Goal: Obtain resource: Obtain resource

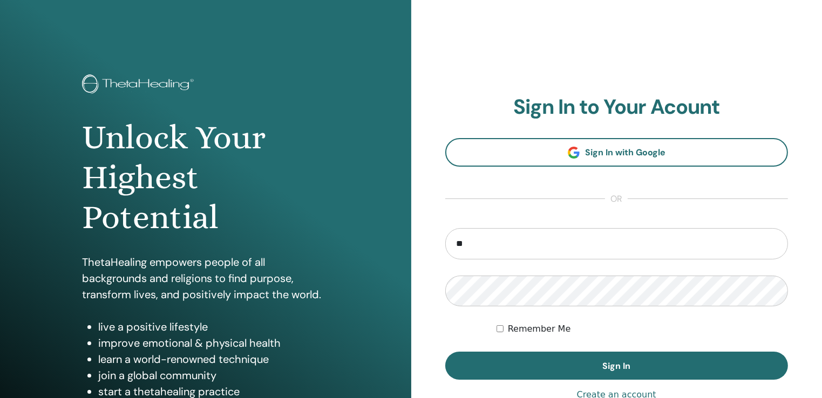
type input "**********"
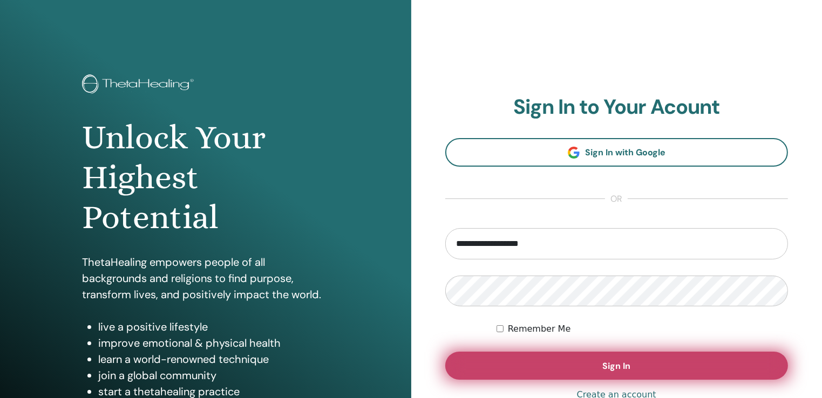
click at [619, 370] on span "Sign In" at bounding box center [617, 366] width 28 height 11
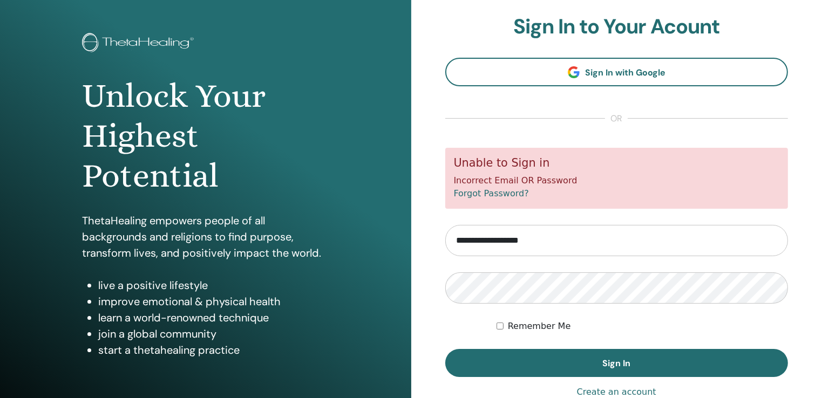
scroll to position [54, 0]
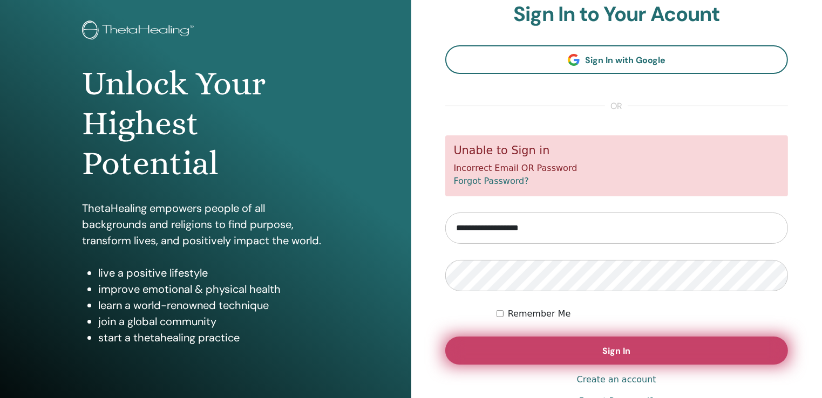
click at [605, 354] on span "Sign In" at bounding box center [617, 351] width 28 height 11
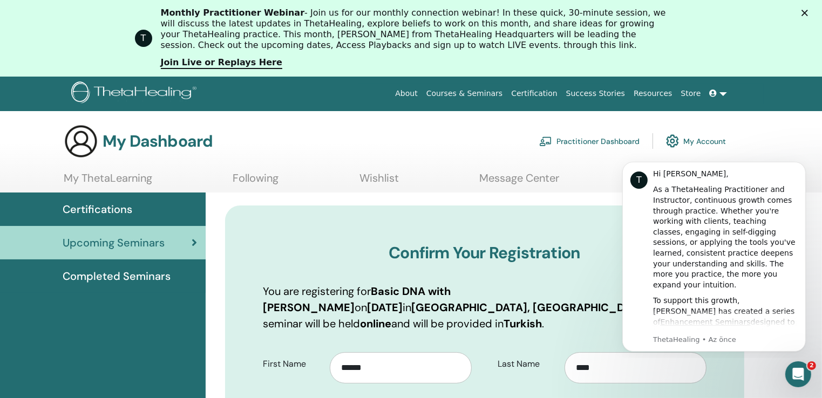
click at [107, 208] on span "Certifications" at bounding box center [98, 209] width 70 height 16
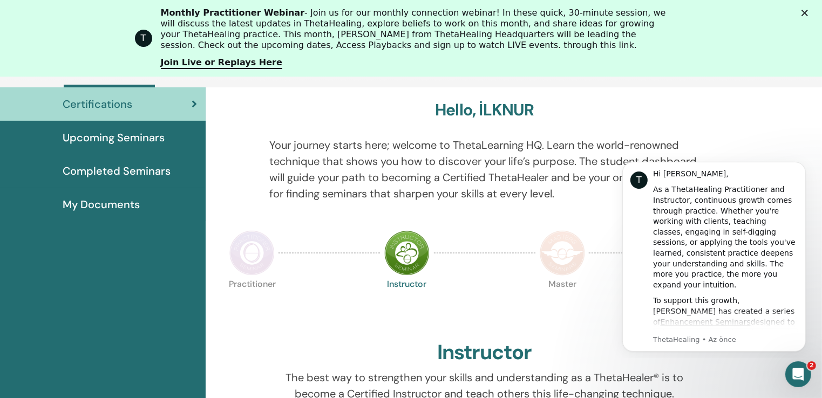
click at [407, 248] on img at bounding box center [406, 253] width 45 height 45
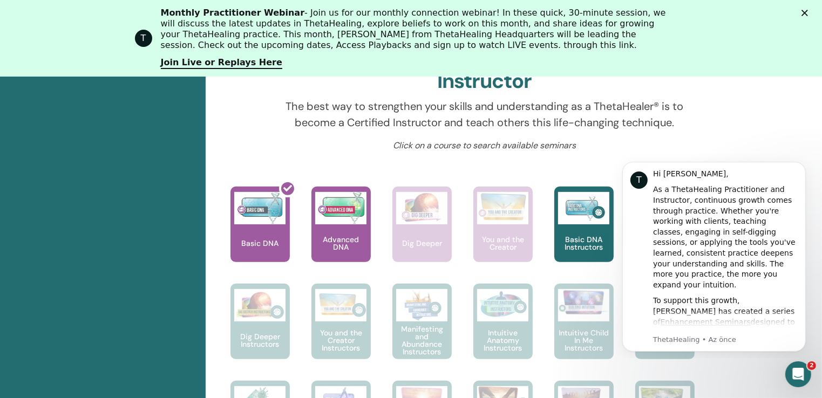
scroll to position [406, 0]
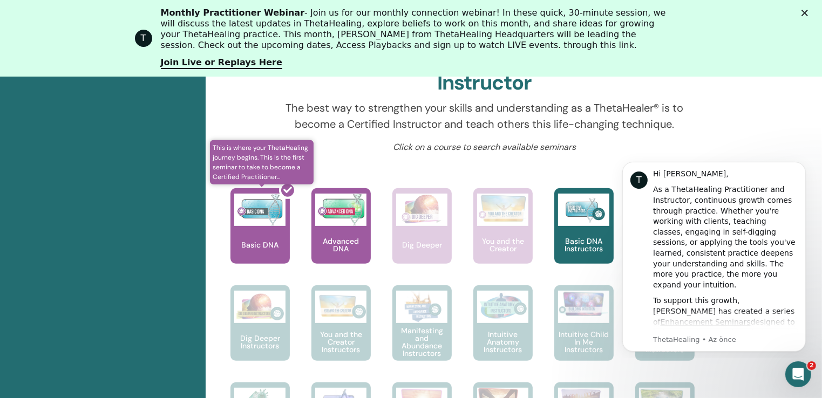
click at [261, 218] on div at bounding box center [266, 230] width 59 height 97
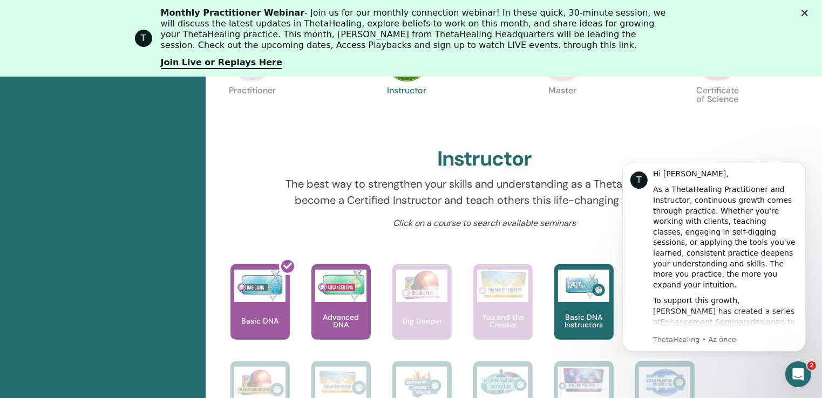
drag, startPoint x: 806, startPoint y: 164, endPoint x: 804, endPoint y: 233, distance: 68.6
click at [805, 164] on button "Dismiss notification" at bounding box center [802, 164] width 11 height 11
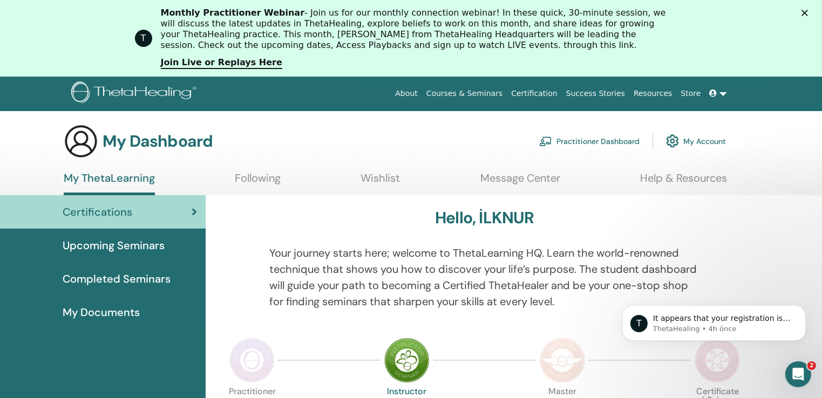
click at [116, 312] on span "My Documents" at bounding box center [101, 313] width 77 height 16
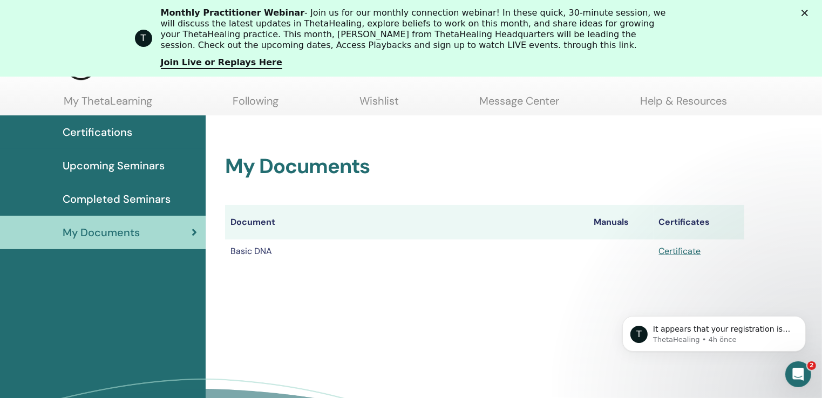
scroll to position [134, 0]
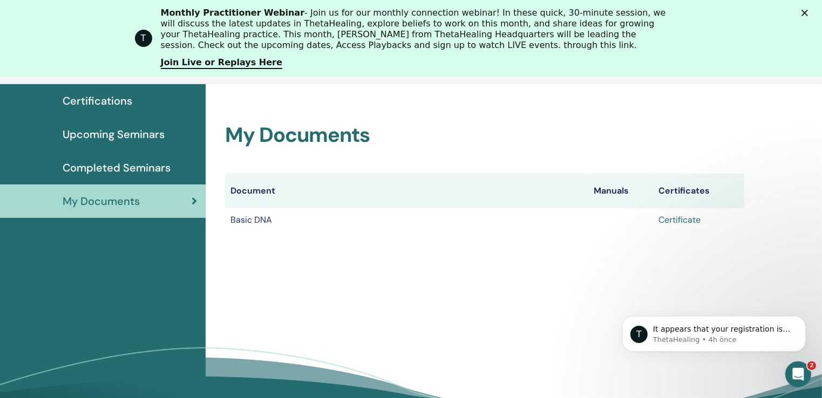
click at [681, 221] on link "Certificate" at bounding box center [680, 219] width 42 height 11
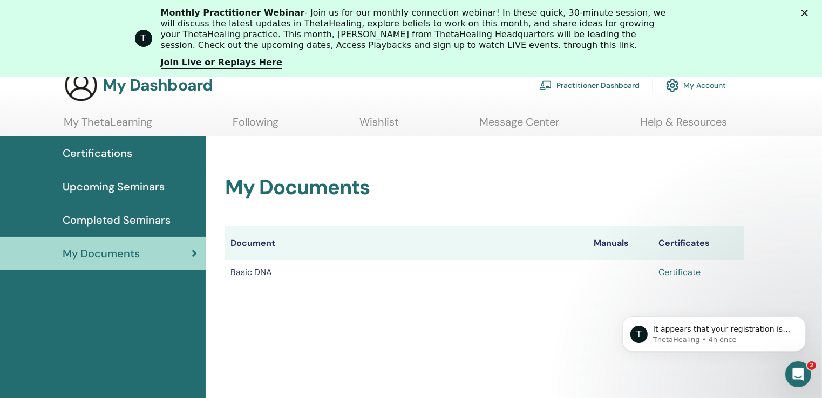
scroll to position [80, 0]
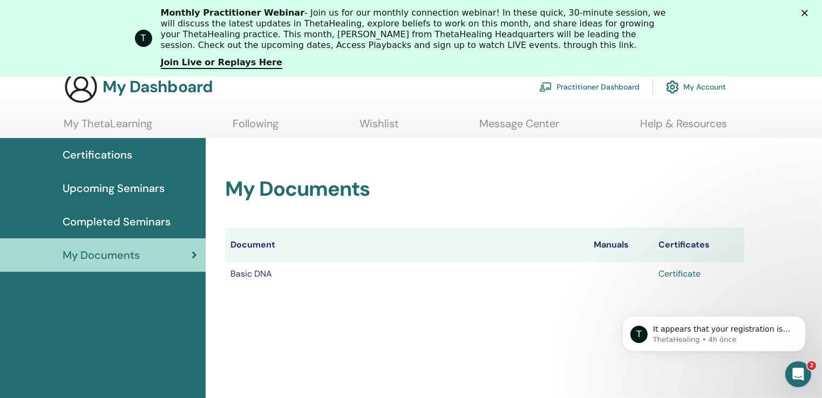
click at [680, 273] on link "Certificate" at bounding box center [680, 273] width 42 height 11
click at [808, 13] on polygon "Kapat" at bounding box center [805, 13] width 6 height 6
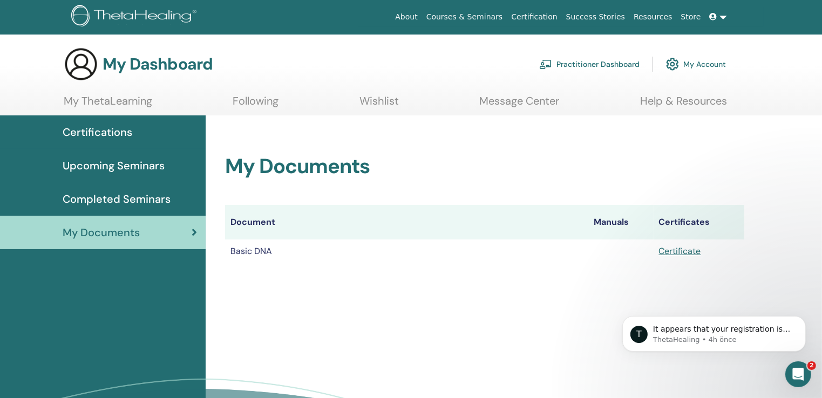
scroll to position [0, 0]
click at [725, 18] on link at bounding box center [719, 18] width 26 height 20
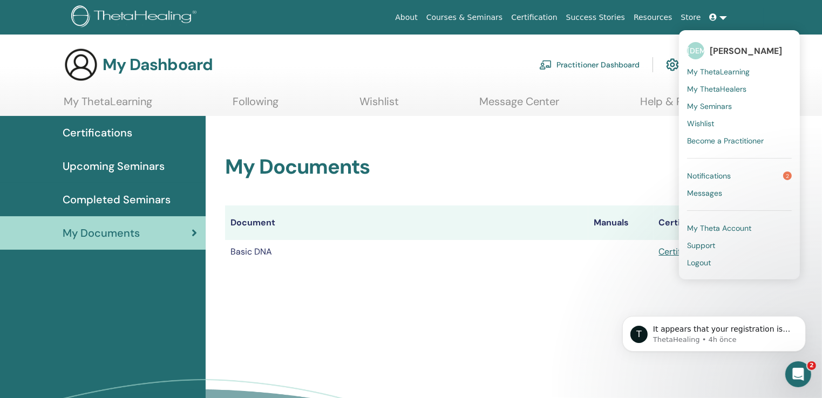
click at [704, 262] on span "Logout" at bounding box center [699, 263] width 24 height 10
